Goal: Find specific page/section: Find specific page/section

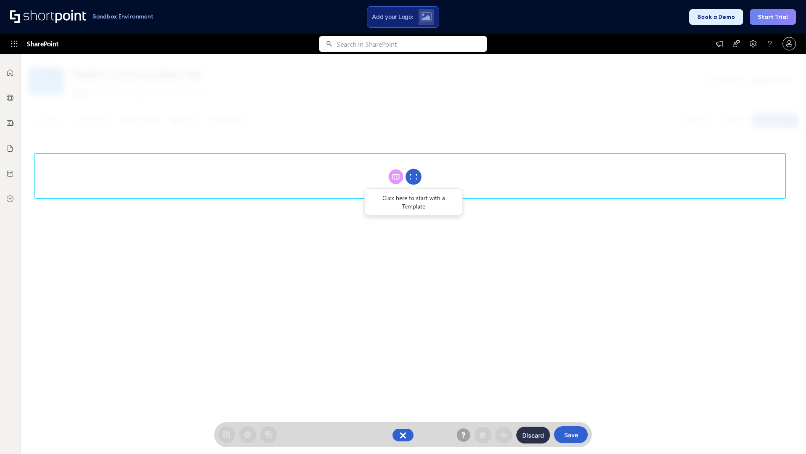
click at [414, 176] on circle at bounding box center [414, 177] width 16 height 16
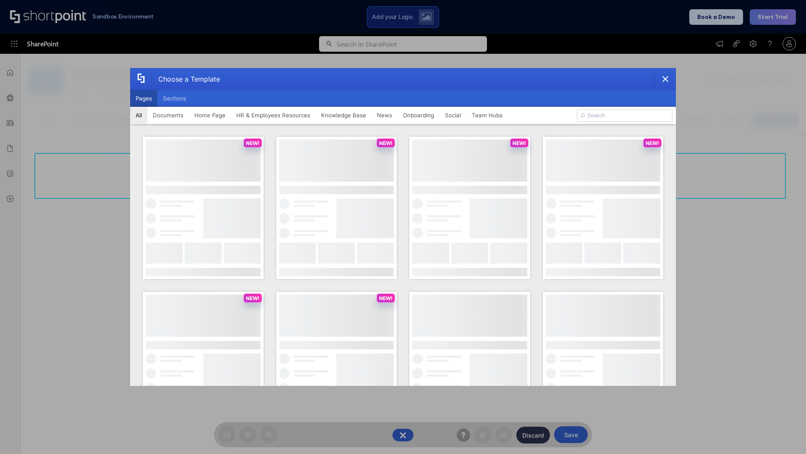
click at [144, 98] on button "Pages" at bounding box center [143, 98] width 27 height 17
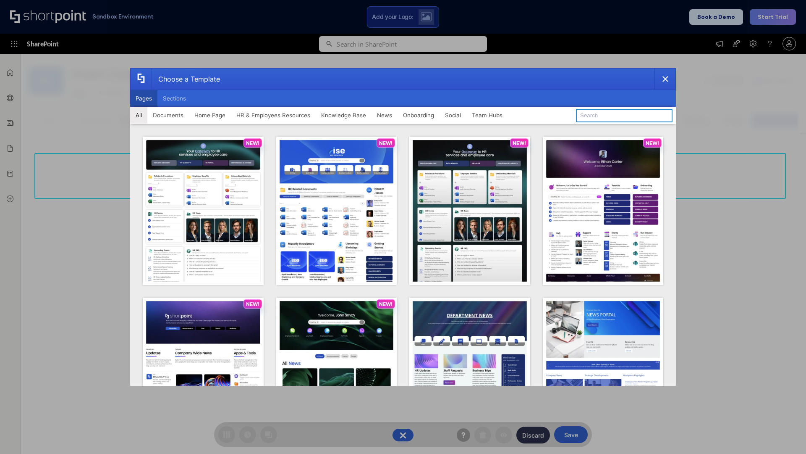
type input "News Portal 3"
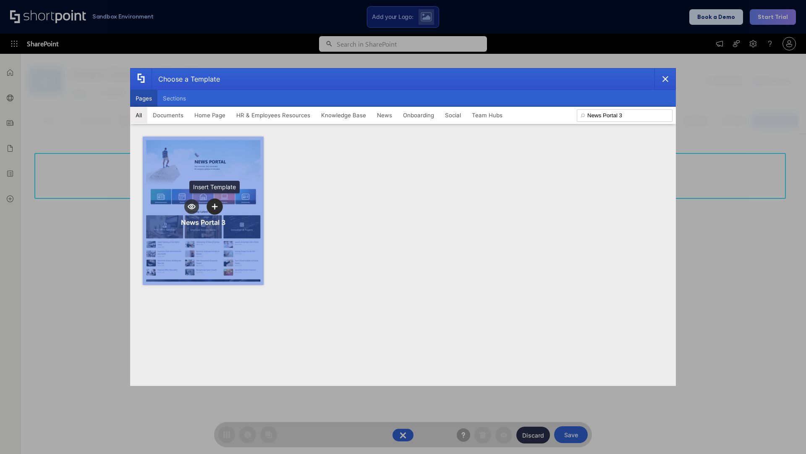
click at [215, 206] on icon "template selector" at bounding box center [215, 206] width 6 height 6
